Goal: Task Accomplishment & Management: Use online tool/utility

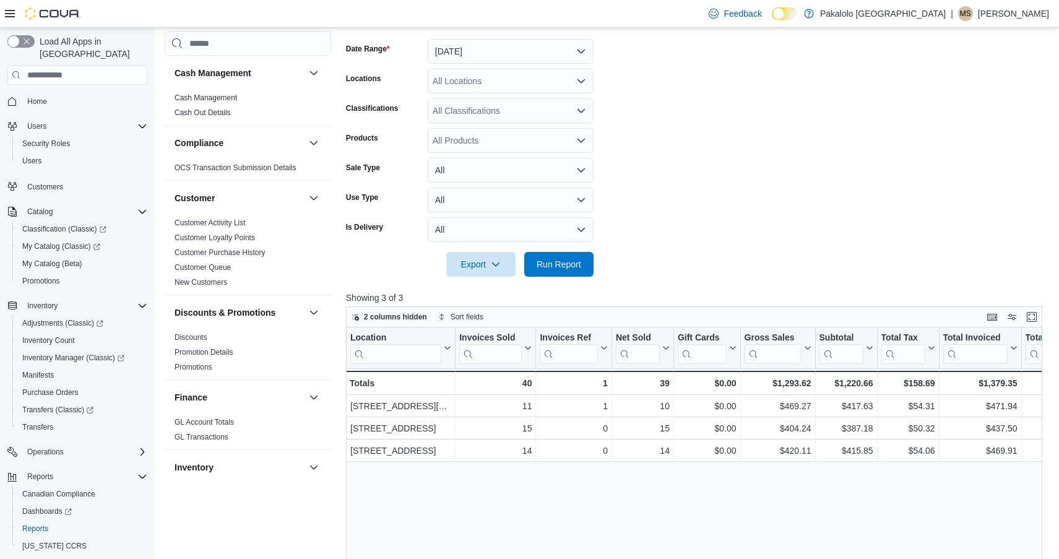
scroll to position [181, 0]
click at [575, 258] on span "Run Report" at bounding box center [559, 264] width 45 height 12
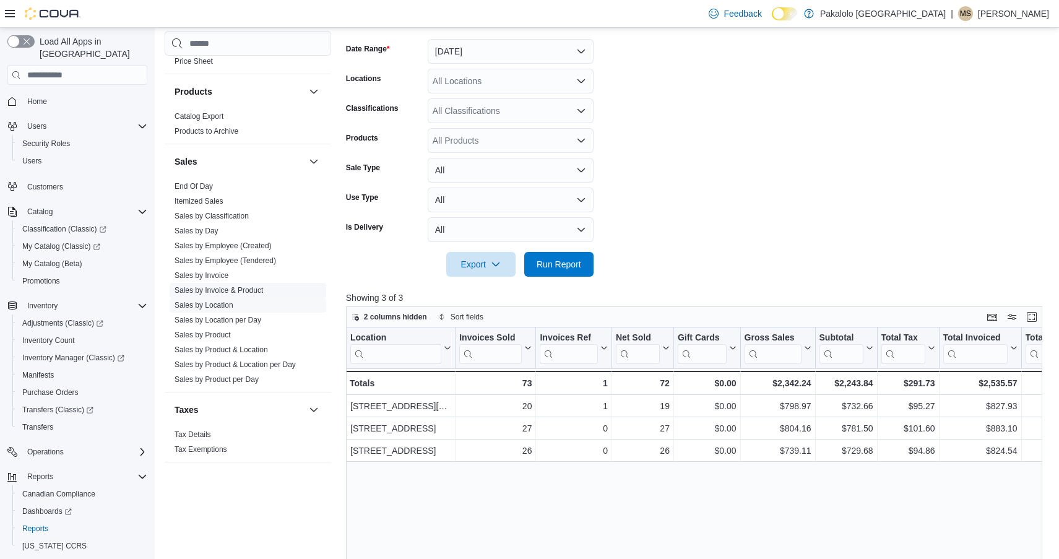
scroll to position [775, 0]
click at [232, 292] on link "Sales by Invoice & Product" at bounding box center [219, 290] width 89 height 9
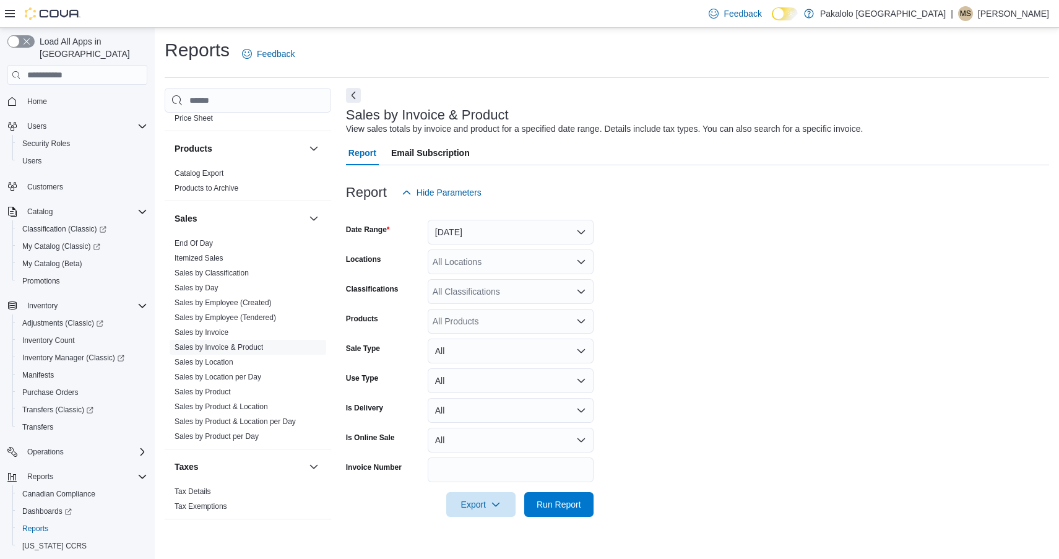
click at [455, 231] on button "Yesterday" at bounding box center [511, 232] width 166 height 25
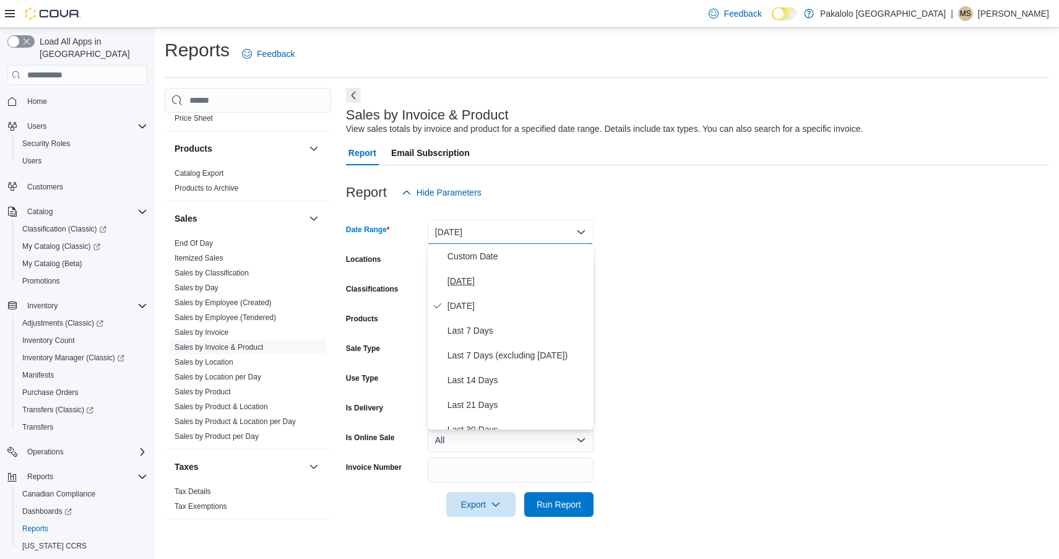
click at [470, 289] on span "Today" at bounding box center [518, 281] width 141 height 15
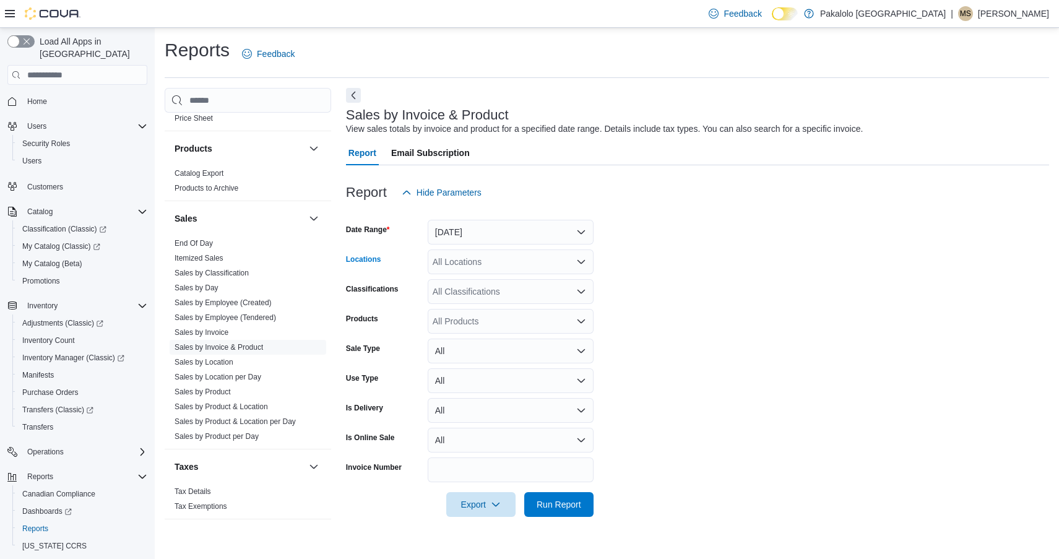
click at [470, 259] on div "All Locations" at bounding box center [511, 262] width 166 height 25
drag, startPoint x: 497, startPoint y: 301, endPoint x: 523, endPoint y: 351, distance: 56.5
click at [497, 301] on span "111 Shuttleworth Dr." at bounding box center [532, 300] width 157 height 12
click at [568, 508] on span "Run Report" at bounding box center [559, 504] width 45 height 12
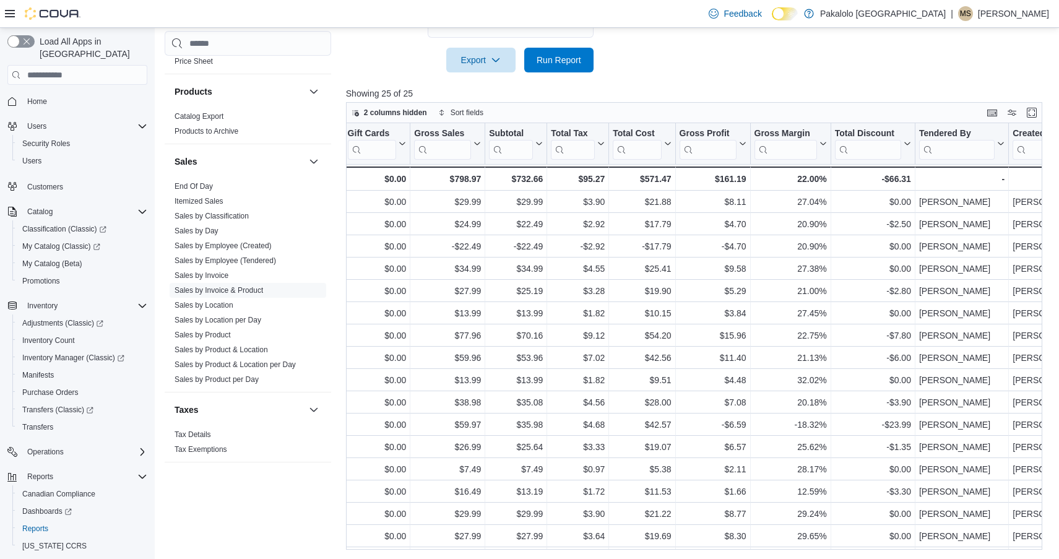
scroll to position [0, 1149]
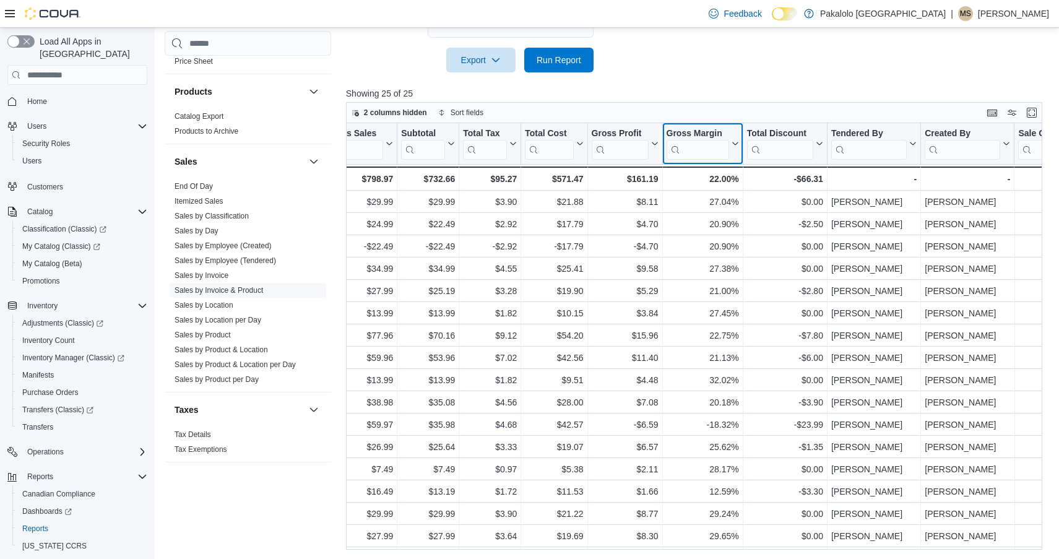
click at [736, 148] on button "Gross Margin" at bounding box center [702, 144] width 72 height 32
click at [711, 191] on span "Sort Low-High" at bounding box center [711, 191] width 47 height 10
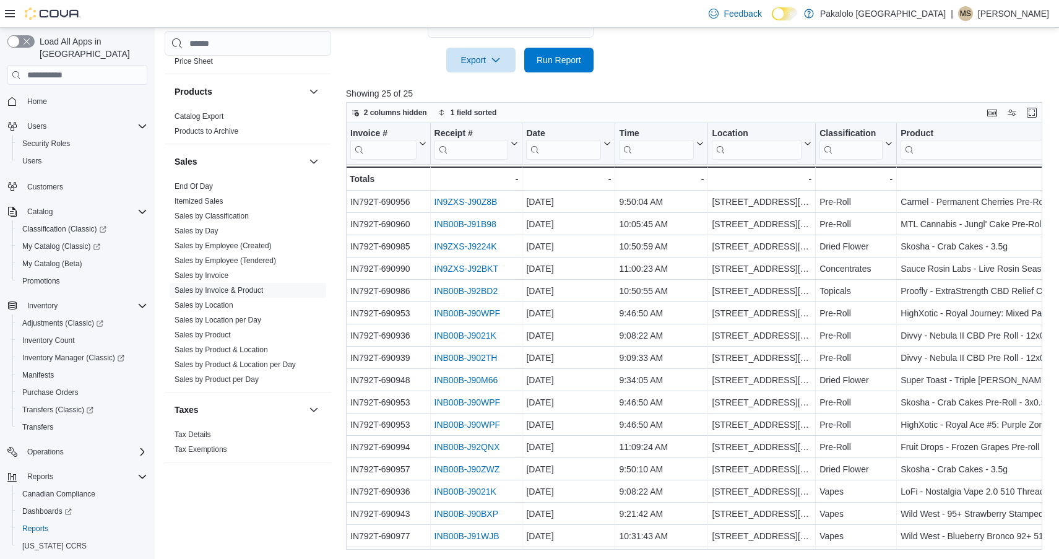
scroll to position [0, 0]
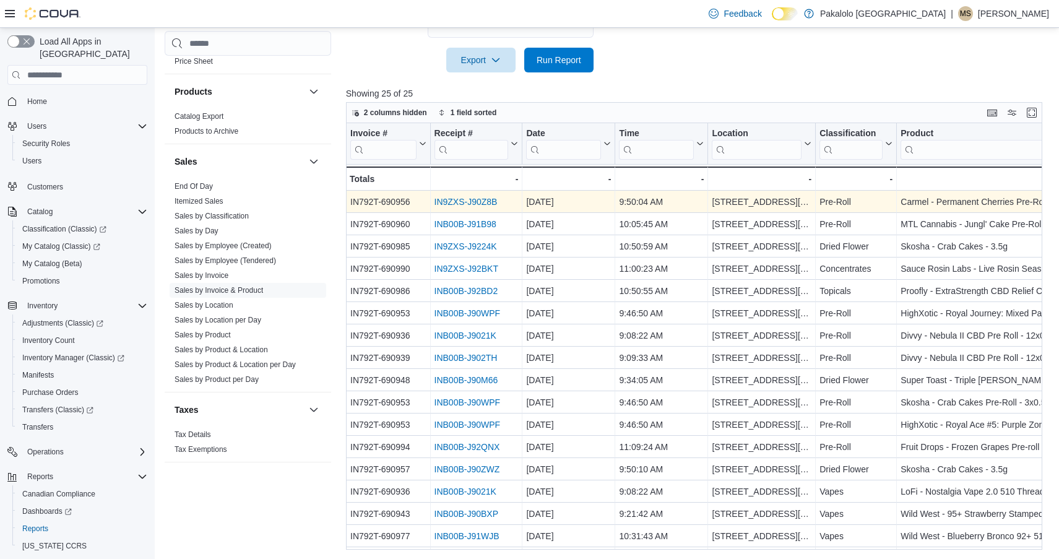
click at [459, 202] on link "IN9ZXS-J90Z8B" at bounding box center [465, 202] width 63 height 10
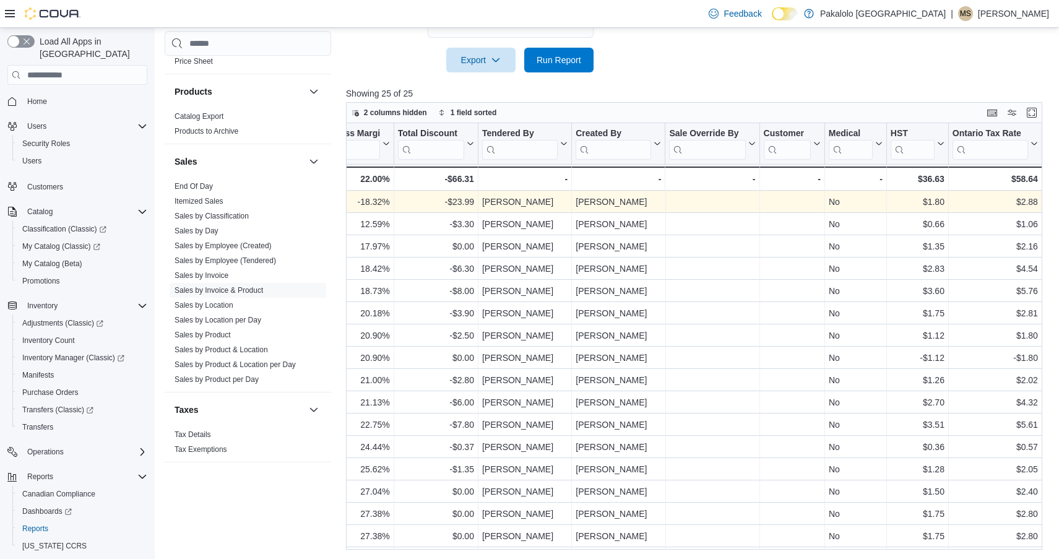
scroll to position [0, 1498]
click at [211, 305] on link "Sales by Location" at bounding box center [204, 305] width 59 height 9
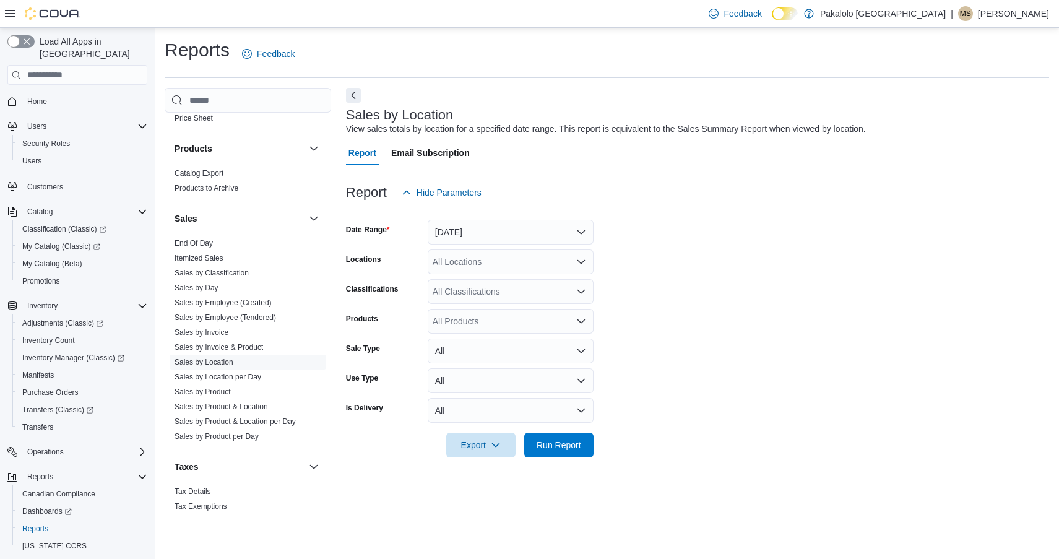
click at [463, 225] on button "Yesterday" at bounding box center [511, 232] width 166 height 25
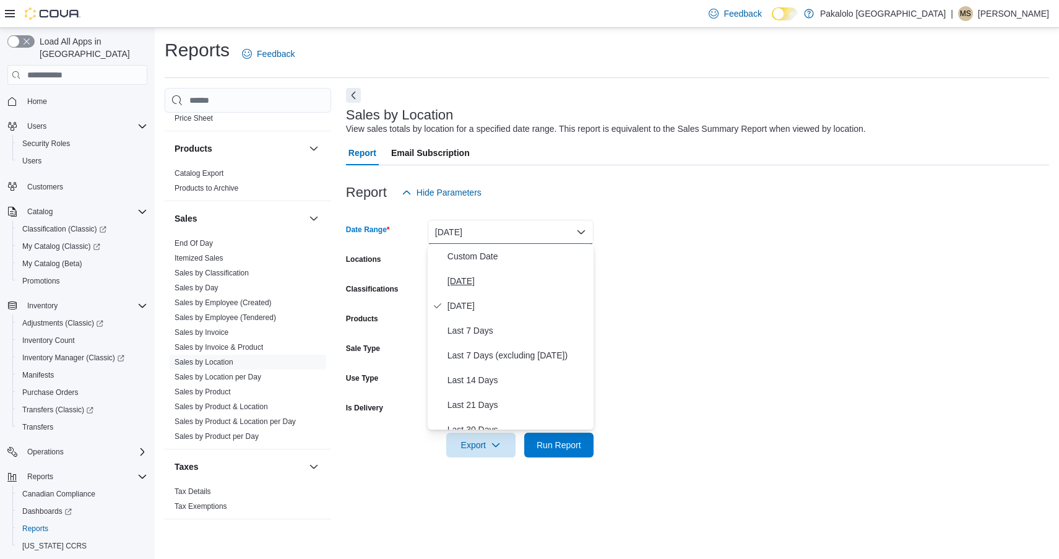
click at [463, 280] on span "Today" at bounding box center [518, 281] width 141 height 15
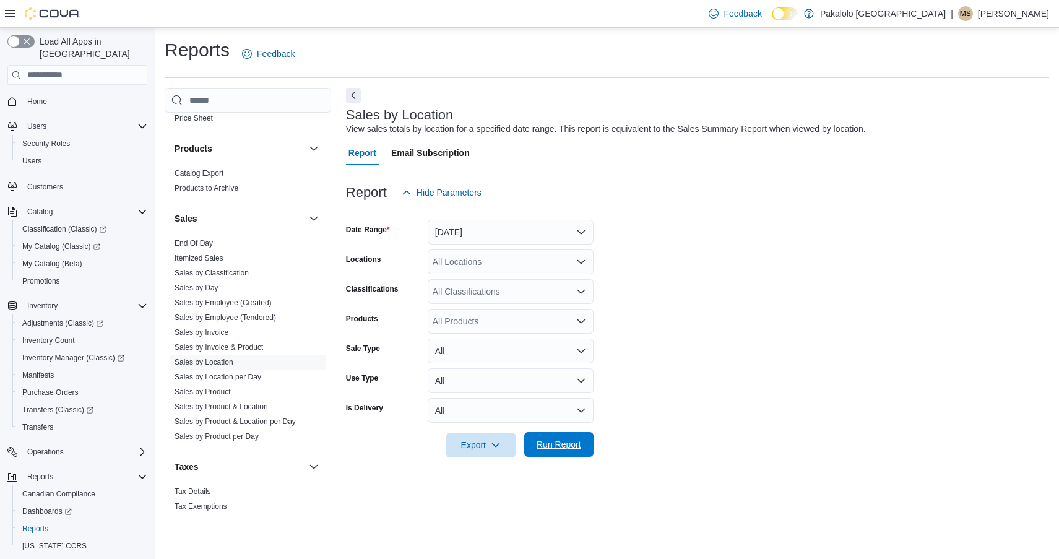
click at [572, 444] on span "Run Report" at bounding box center [559, 444] width 45 height 12
